Goal: Navigation & Orientation: Find specific page/section

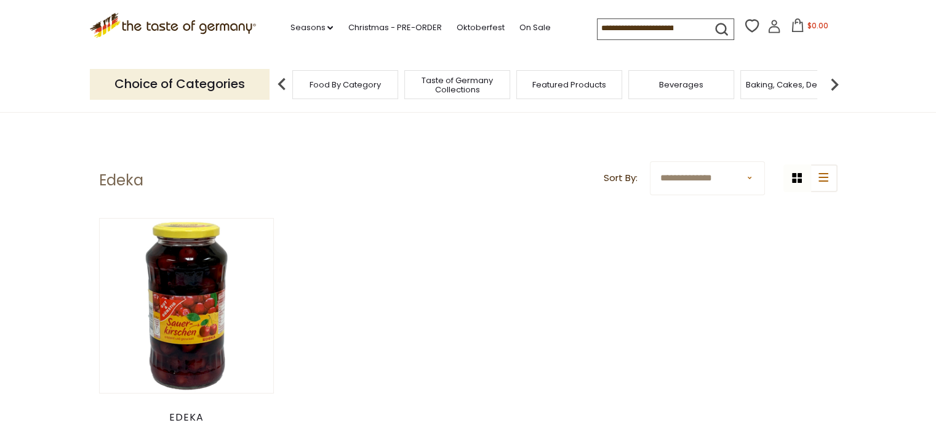
click at [692, 83] on span "Beverages" at bounding box center [681, 84] width 44 height 9
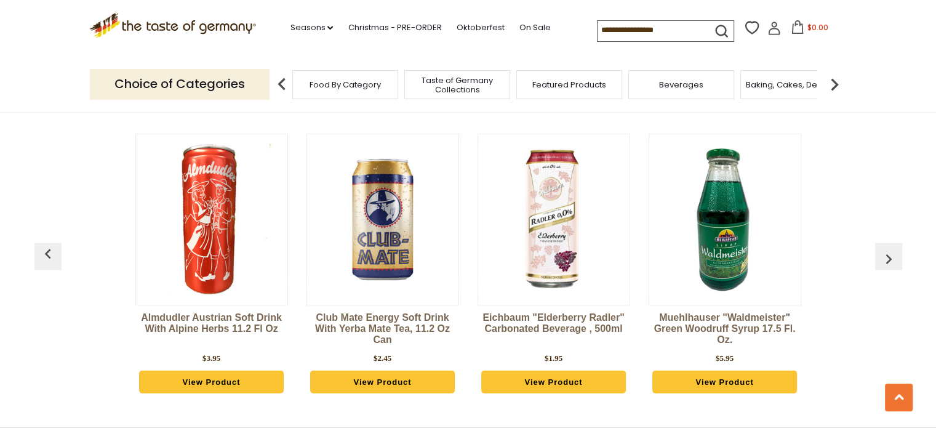
scroll to position [2936, 0]
